Goal: Information Seeking & Learning: Learn about a topic

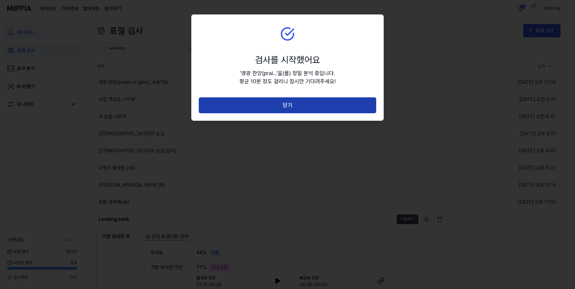
click at [287, 105] on button "닫기" at bounding box center [287, 105] width 177 height 16
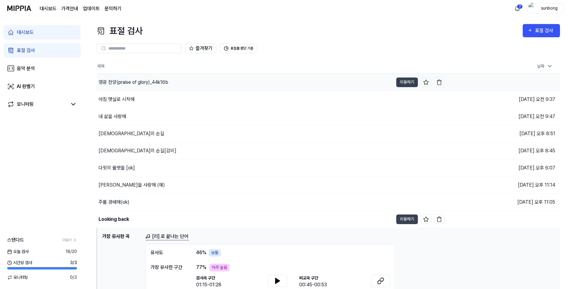
click at [148, 83] on div "영광 찬양(praise of glory)_44k16b" at bounding box center [134, 82] width 70 height 7
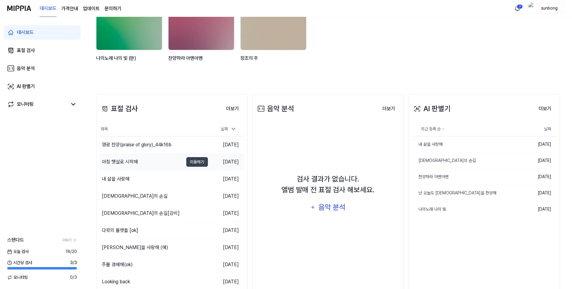
scroll to position [90, 0]
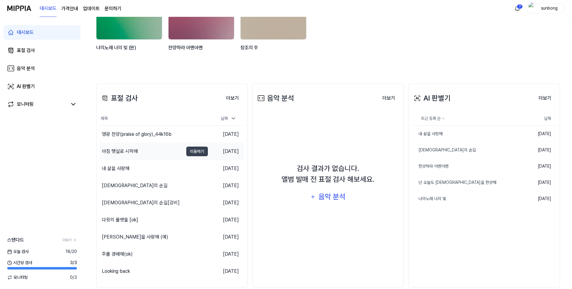
click at [124, 151] on div "아침 햇살로 시작해" at bounding box center [120, 151] width 36 height 7
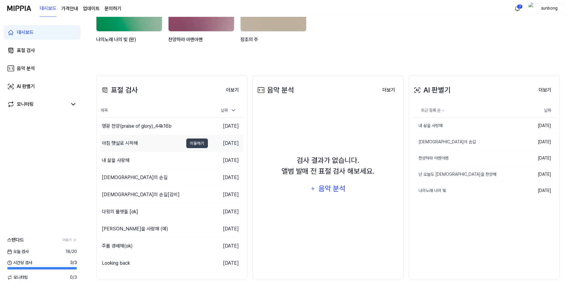
scroll to position [101, 0]
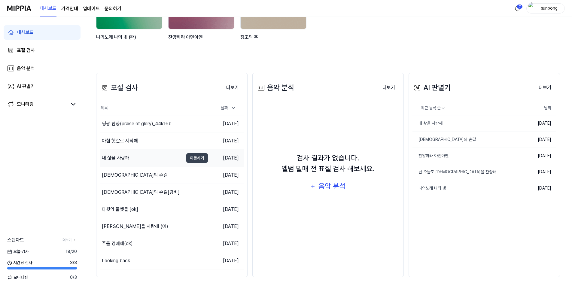
click at [118, 158] on div "내 삶을 사랑해" at bounding box center [116, 158] width 28 height 7
click at [116, 173] on div "[DEMOGRAPHIC_DATA]의 손길" at bounding box center [135, 175] width 66 height 7
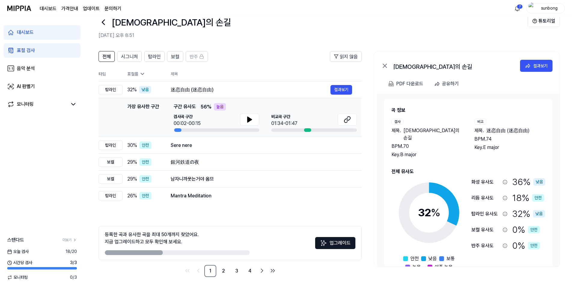
scroll to position [14, 0]
click at [249, 117] on icon at bounding box center [249, 119] width 7 height 7
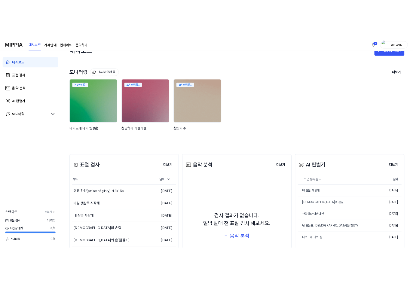
scroll to position [101, 0]
